Goal: Task Accomplishment & Management: Use online tool/utility

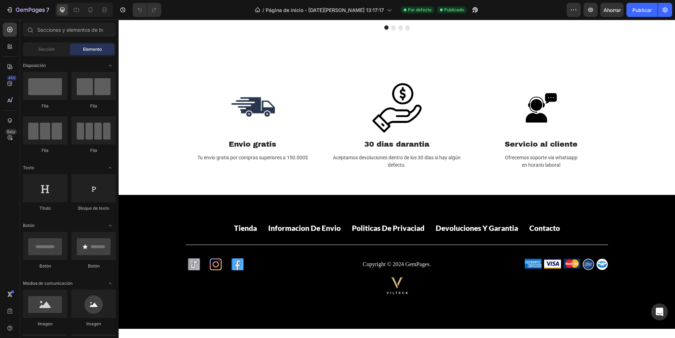
scroll to position [955, 0]
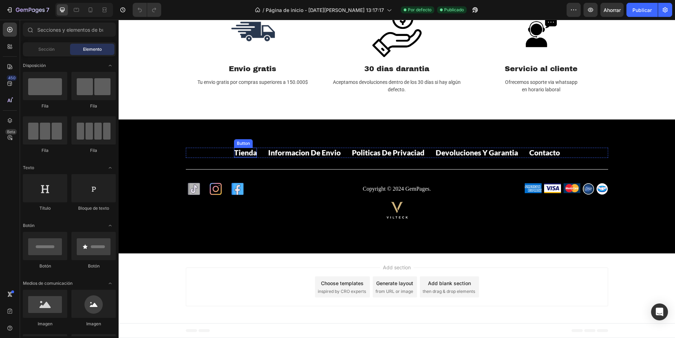
click at [239, 155] on p "Tienda" at bounding box center [245, 153] width 23 height 10
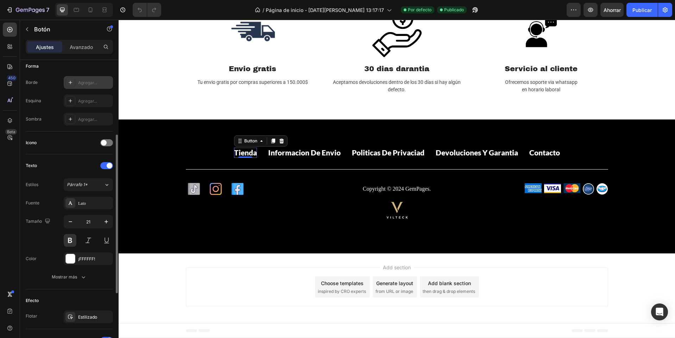
scroll to position [262, 0]
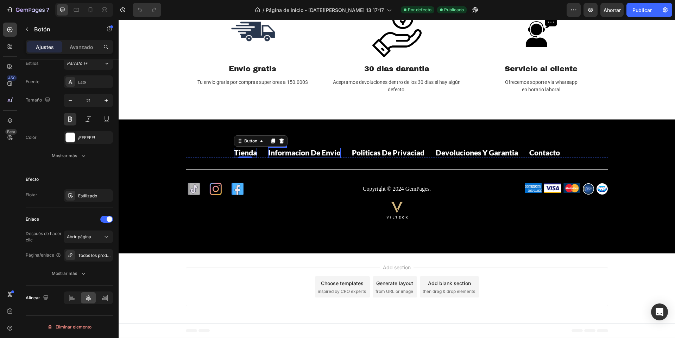
click at [297, 150] on p "Informacion de envio" at bounding box center [304, 153] width 73 height 10
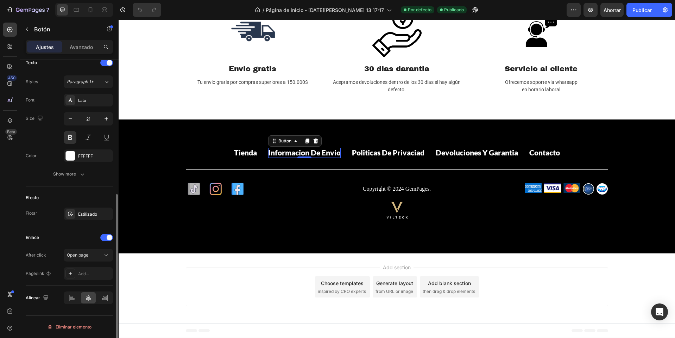
scroll to position [244, 0]
click at [75, 272] on div at bounding box center [70, 273] width 10 height 10
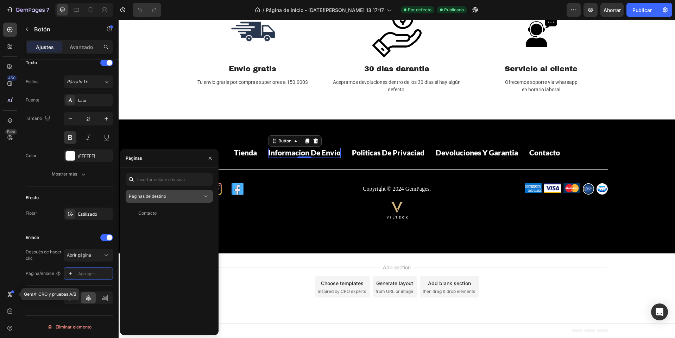
click at [154, 194] on font "Páginas de destino" at bounding box center [147, 195] width 37 height 5
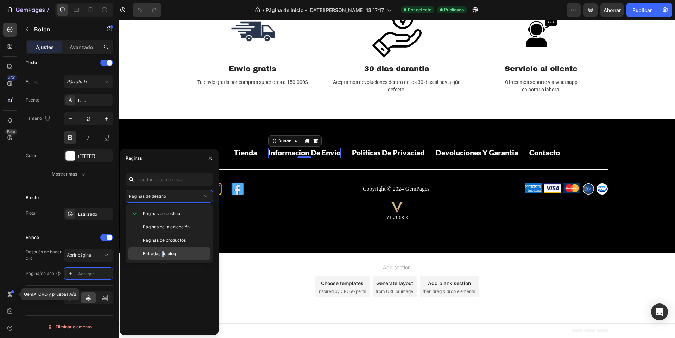
click at [163, 248] on div "Entradas de blog" at bounding box center [169, 253] width 82 height 13
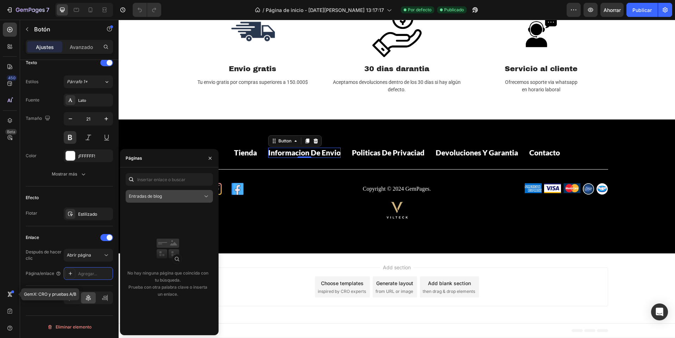
click at [163, 198] on div "Entradas de blog" at bounding box center [166, 196] width 74 height 6
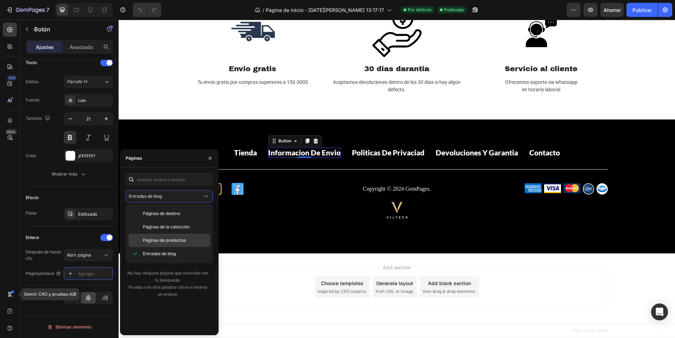
click at [169, 238] on font "Páginas de productos" at bounding box center [164, 239] width 43 height 5
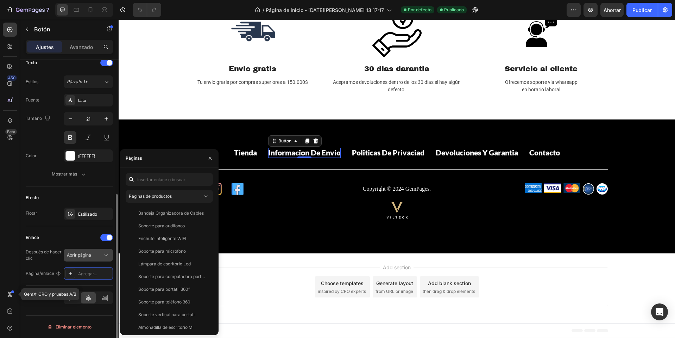
click at [82, 254] on font "Abrir página" at bounding box center [79, 254] width 24 height 5
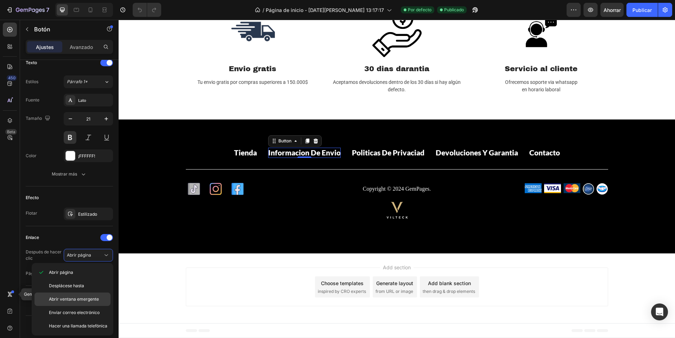
click at [72, 296] on font "Abrir ventana emergente" at bounding box center [74, 298] width 50 height 5
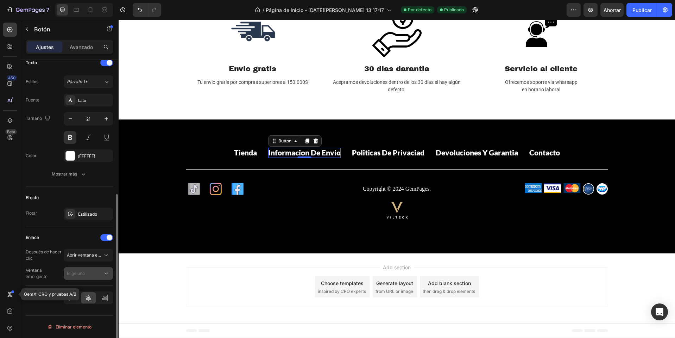
click at [92, 272] on div "Elige uno" at bounding box center [85, 273] width 36 height 6
click at [73, 265] on div "Después de hacer clic Abrir ventana emergente Ventana emergente Elige uno" at bounding box center [69, 264] width 87 height 31
click at [89, 253] on font "Abrir ventana emergente" at bounding box center [92, 254] width 50 height 5
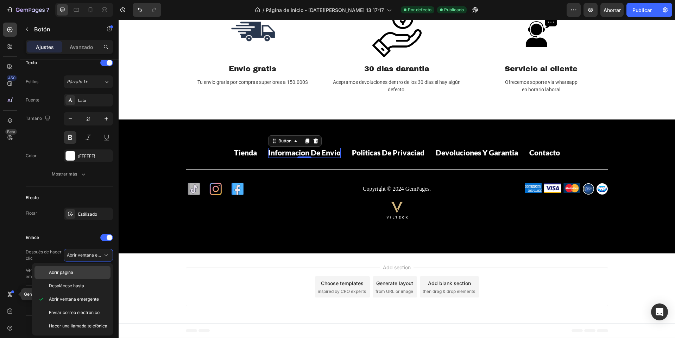
click at [57, 279] on div "Abrir página" at bounding box center [72, 285] width 76 height 13
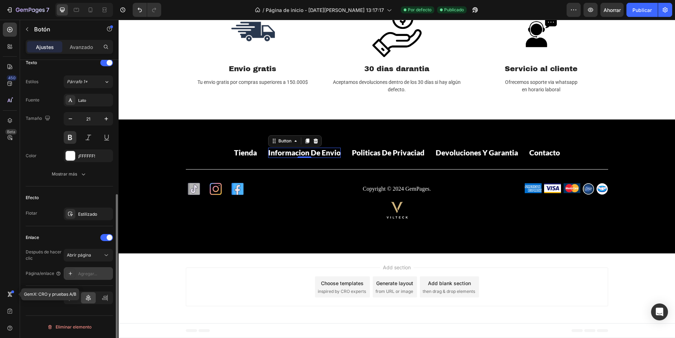
click at [71, 271] on icon at bounding box center [71, 273] width 6 height 6
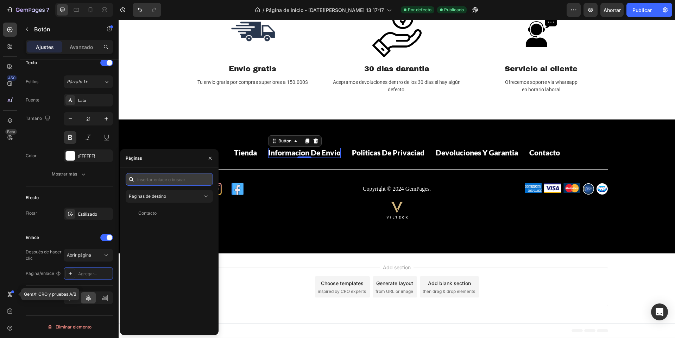
click at [179, 178] on input "text" at bounding box center [169, 179] width 87 height 13
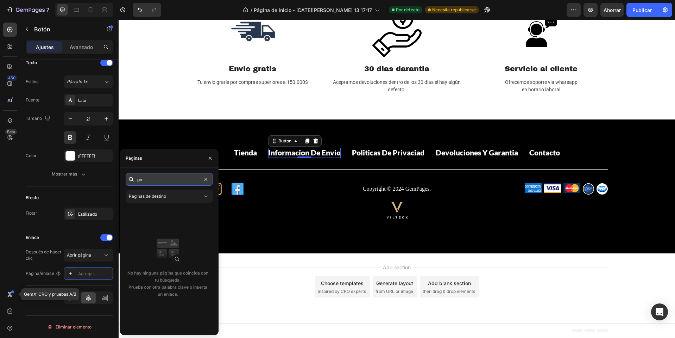
type input "p"
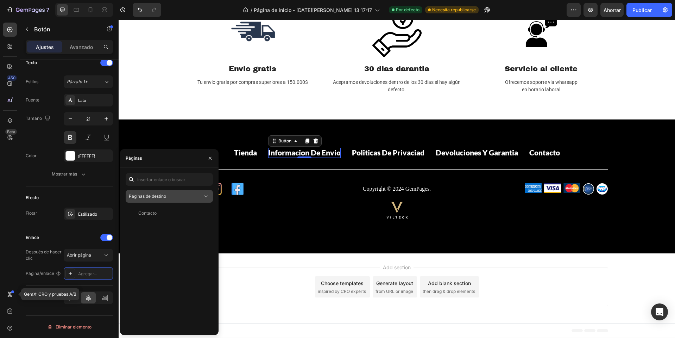
click at [180, 199] on div "Páginas de destino" at bounding box center [166, 196] width 74 height 6
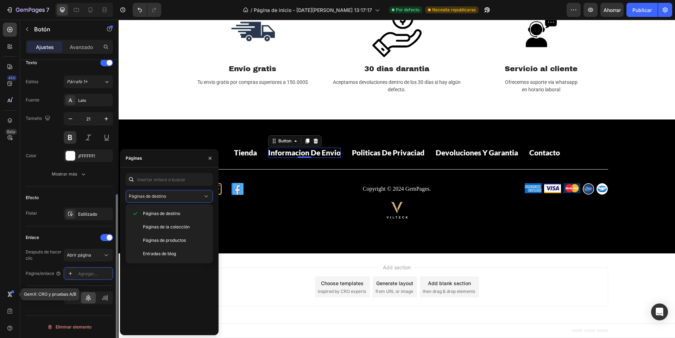
click at [59, 238] on div "Enlace" at bounding box center [69, 237] width 87 height 11
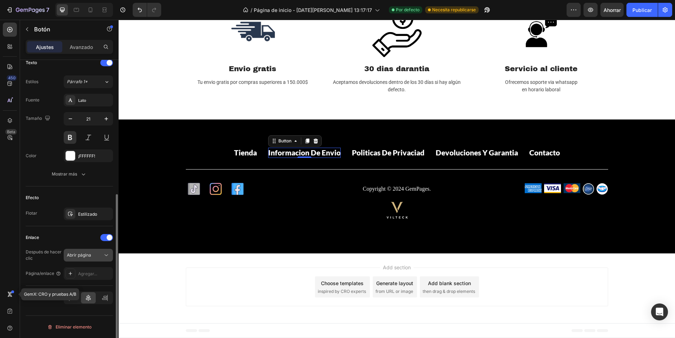
click at [78, 253] on font "Abrir página" at bounding box center [79, 254] width 24 height 5
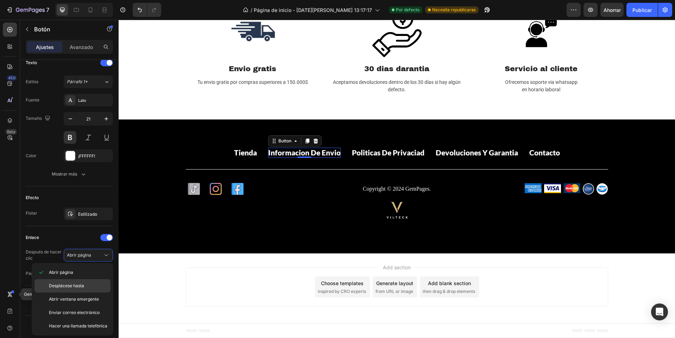
click at [79, 292] on div "Desplácese hasta" at bounding box center [72, 298] width 76 height 13
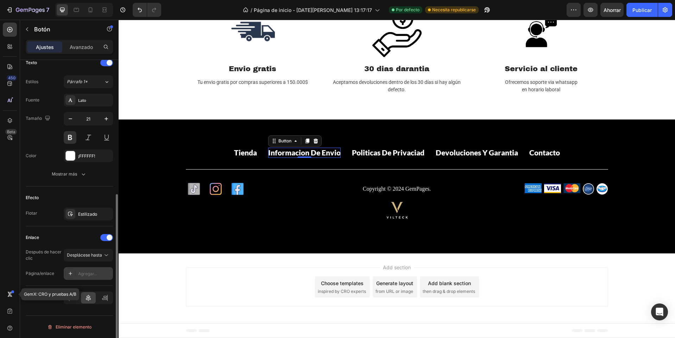
click at [85, 276] on div "Agregar..." at bounding box center [94, 273] width 33 height 6
click at [92, 259] on button "Desplácese hasta" at bounding box center [88, 255] width 49 height 13
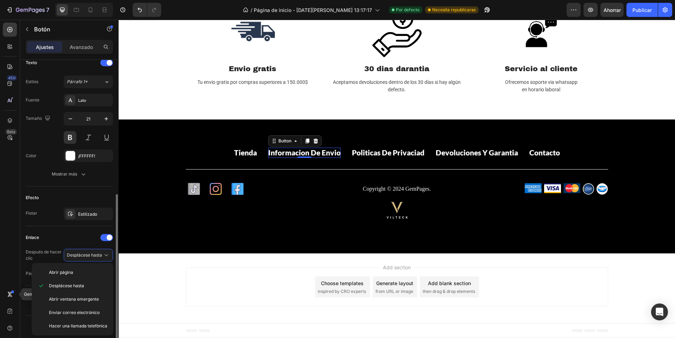
click at [83, 225] on div "Efecto Flotar Estilizado" at bounding box center [69, 206] width 87 height 40
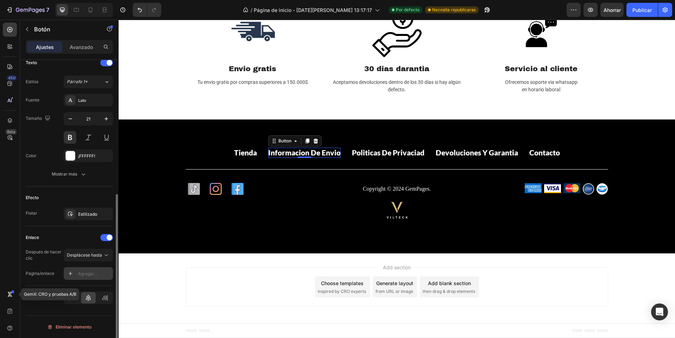
click at [77, 276] on div "Agregar..." at bounding box center [88, 273] width 49 height 13
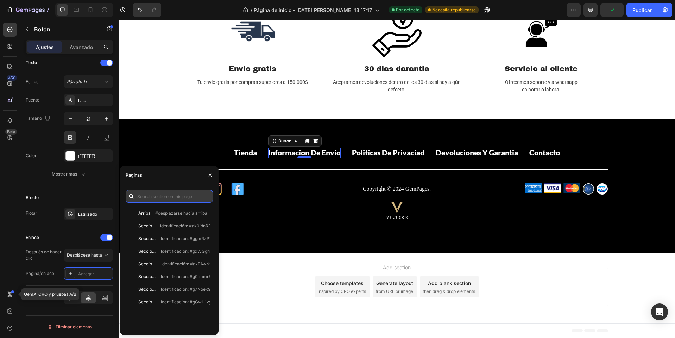
click at [148, 196] on input "text" at bounding box center [169, 196] width 87 height 13
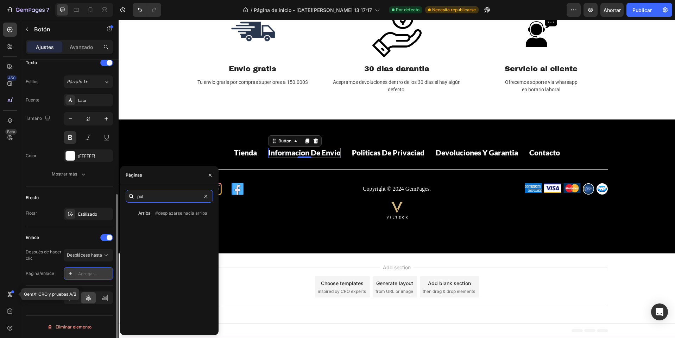
type input "pol"
click at [93, 270] on div "Agregar..." at bounding box center [88, 273] width 49 height 13
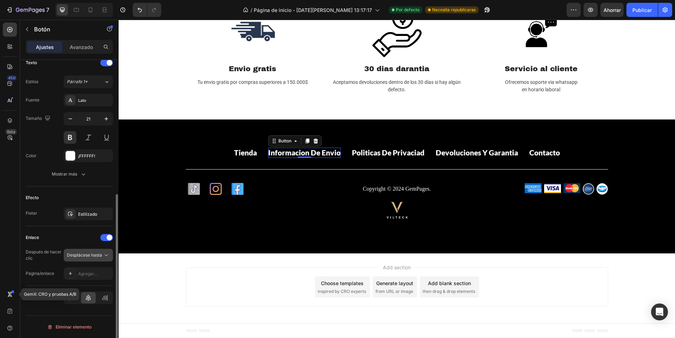
click at [93, 256] on font "Desplácese hasta" at bounding box center [84, 254] width 35 height 5
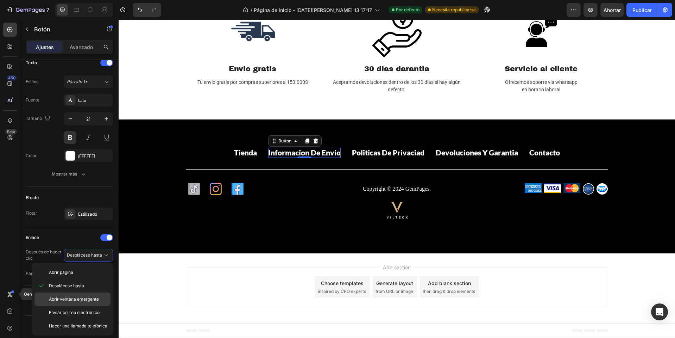
click at [76, 297] on font "Abrir ventana emergente" at bounding box center [74, 298] width 50 height 5
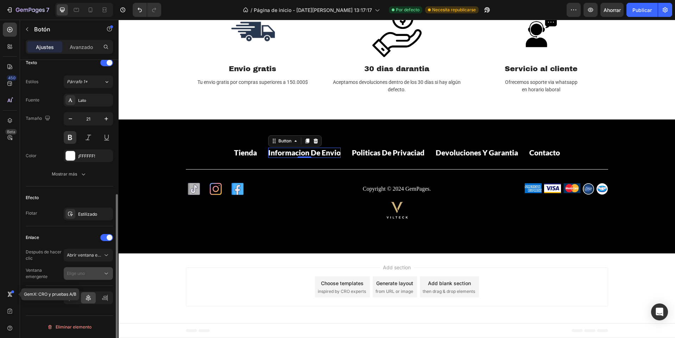
click at [100, 277] on button "Elige uno" at bounding box center [88, 273] width 49 height 13
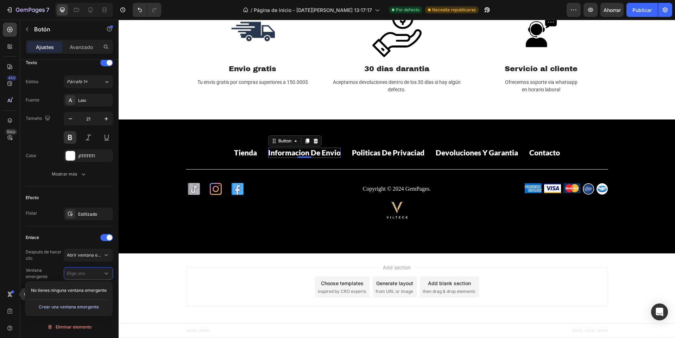
click at [65, 307] on font "Crear una ventana emergente" at bounding box center [69, 306] width 60 height 5
click at [661, 178] on div "Popup 1" at bounding box center [668, 179] width 14 height 22
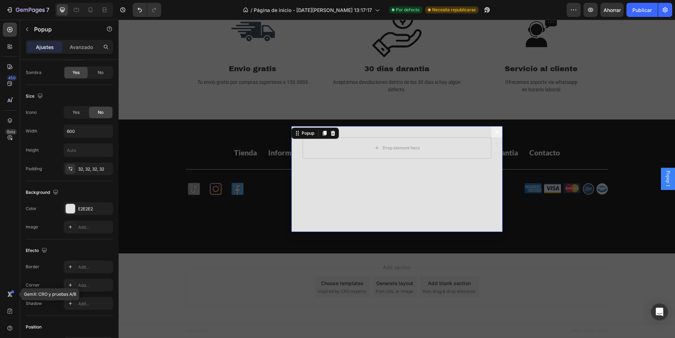
scroll to position [0, 0]
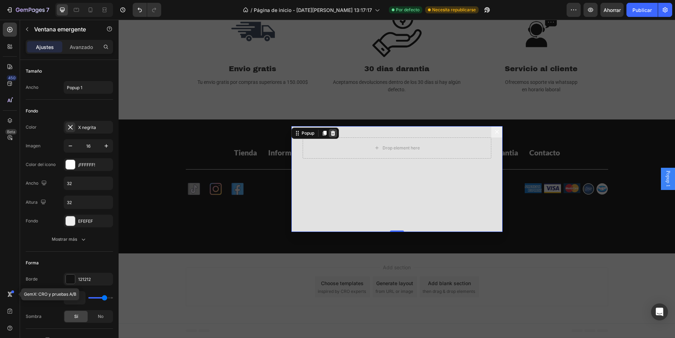
click at [329, 129] on div "Dialog content" at bounding box center [333, 133] width 8 height 8
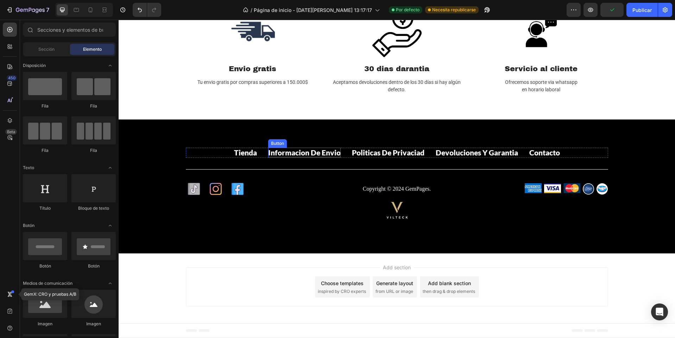
click at [299, 153] on p "Informacion de envio" at bounding box center [304, 153] width 73 height 10
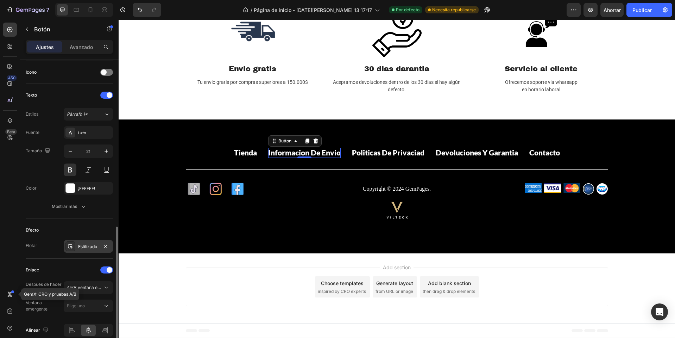
scroll to position [244, 0]
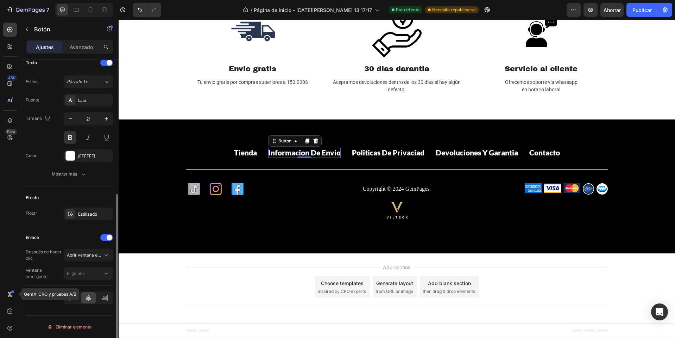
click at [31, 313] on div "Tamaño Ancho Auto Altura Auto Relleno Agregar... Fondo Color Transparente Image…" at bounding box center [69, 86] width 99 height 541
click at [41, 278] on font "Ventana emergente" at bounding box center [44, 273] width 37 height 13
click at [82, 270] on div "Elige uno" at bounding box center [88, 273] width 43 height 7
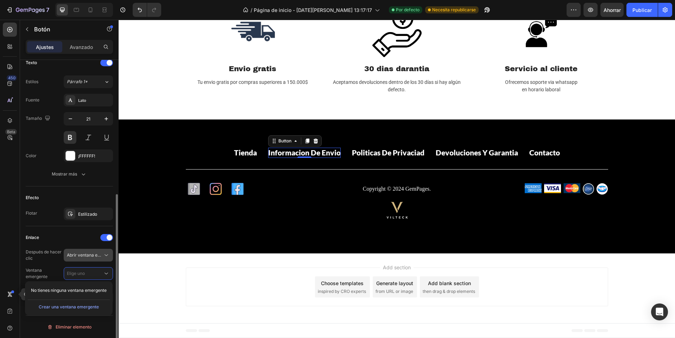
click at [87, 256] on font "Abrir ventana emergente" at bounding box center [92, 254] width 50 height 5
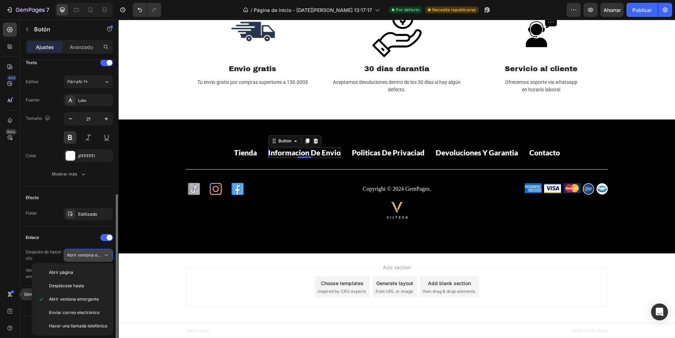
click at [87, 256] on font "Abrir ventana emergente" at bounding box center [92, 254] width 50 height 5
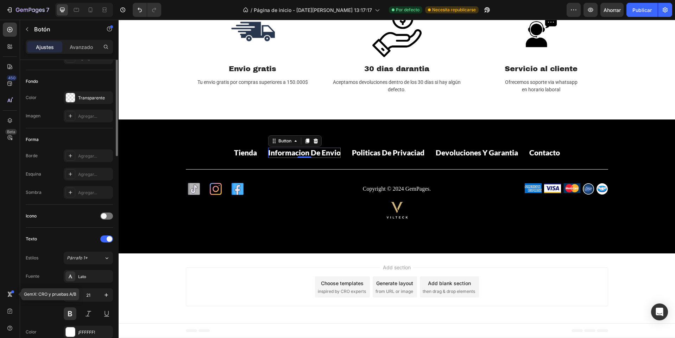
scroll to position [0, 0]
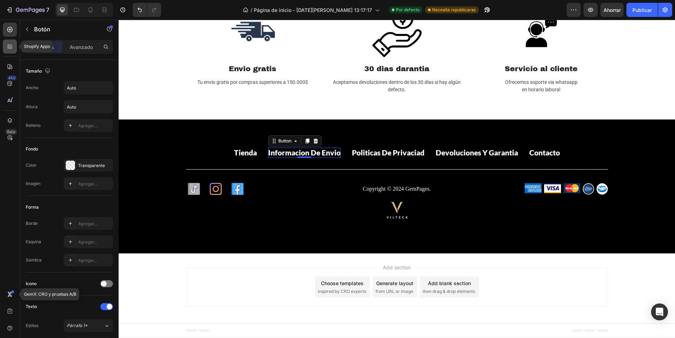
click at [5, 46] on div at bounding box center [10, 46] width 14 height 14
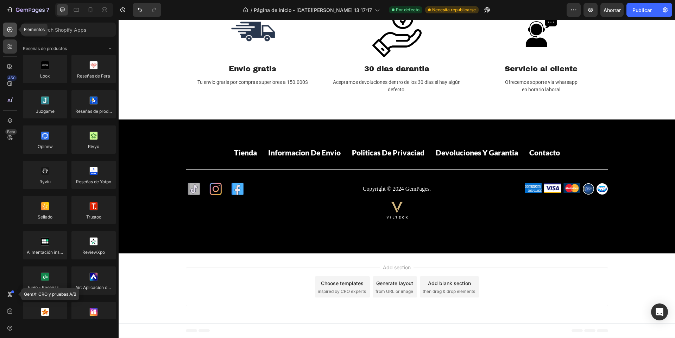
click at [13, 31] on div at bounding box center [10, 30] width 14 height 14
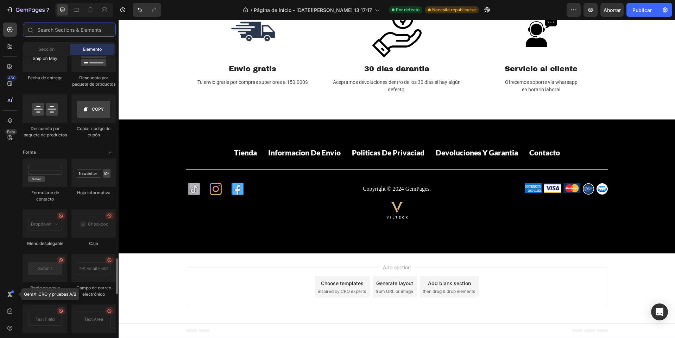
scroll to position [1619, 0]
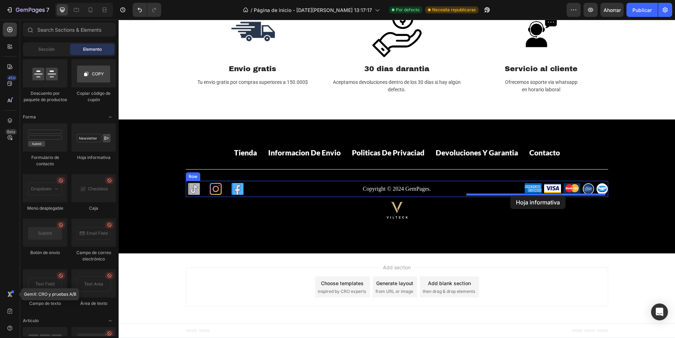
drag, startPoint x: 206, startPoint y: 169, endPoint x: 510, endPoint y: 195, distance: 305.3
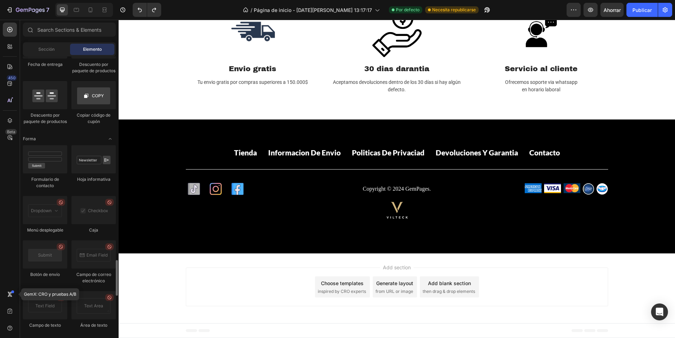
scroll to position [1562, 0]
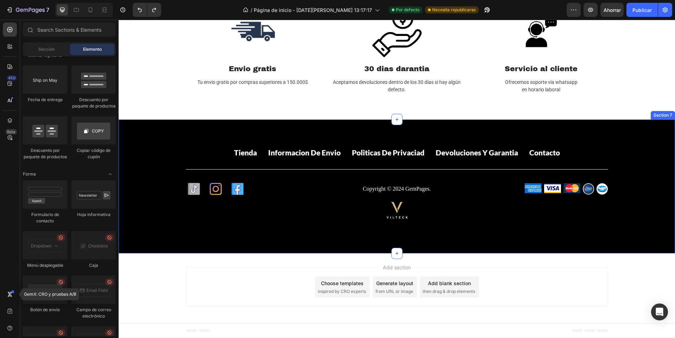
click at [613, 137] on div "Tienda Button Informacion de envio Button Politicas de privaciad Button Devoluc…" at bounding box center [397, 186] width 557 height 134
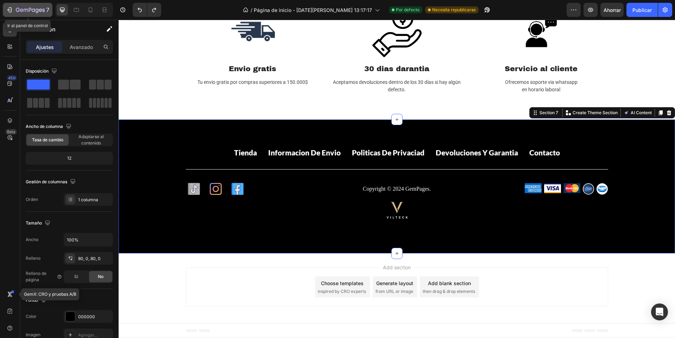
click at [11, 11] on icon "button" at bounding box center [9, 9] width 7 height 7
